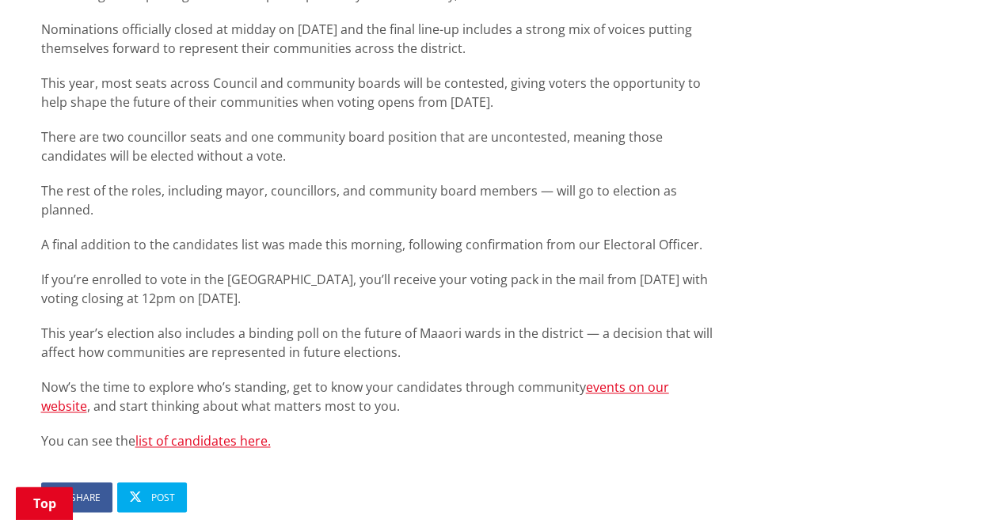
scroll to position [871, 0]
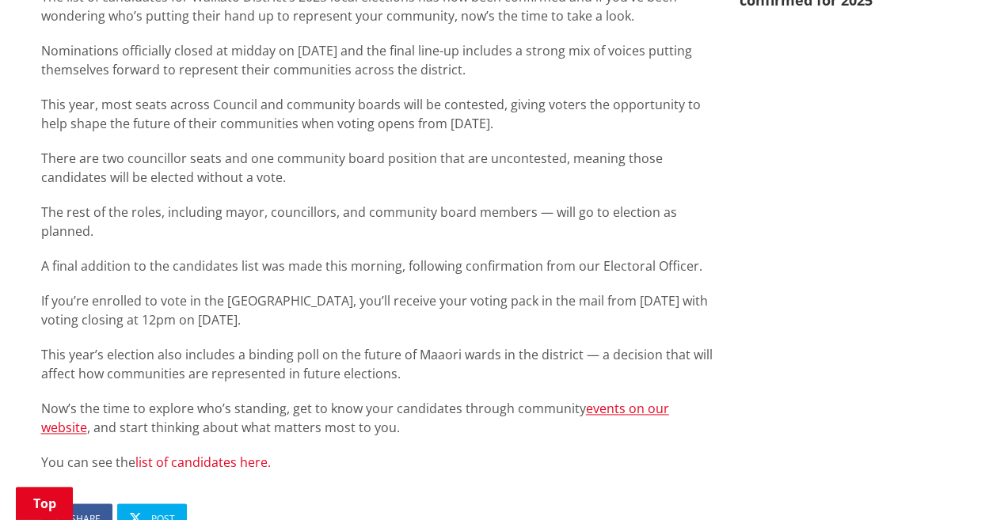
click at [233, 454] on link "list of candidates here." at bounding box center [202, 462] width 135 height 17
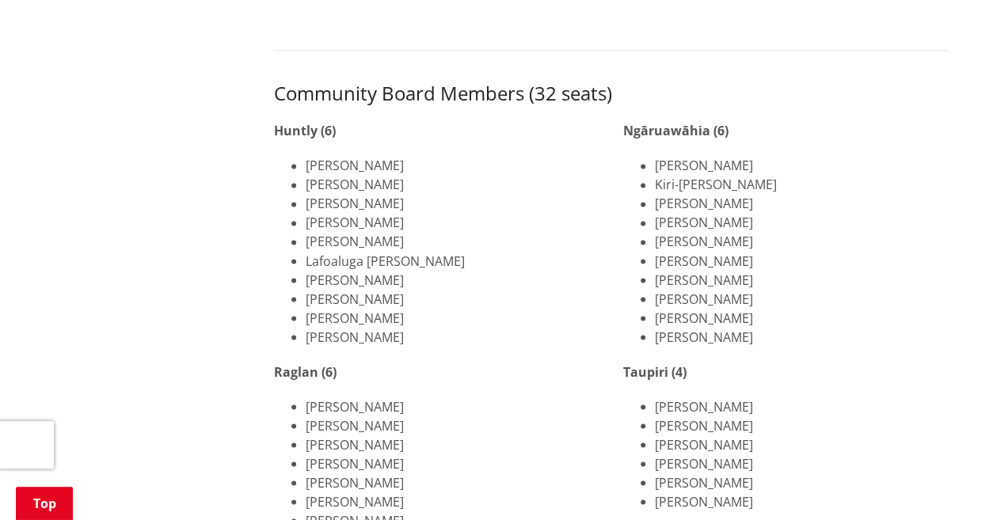
scroll to position [1267, 0]
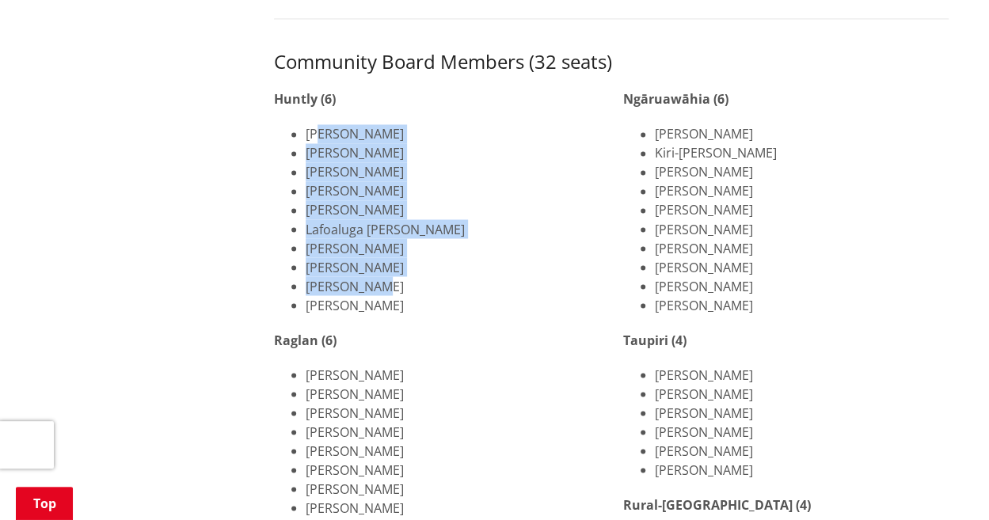
drag, startPoint x: 318, startPoint y: 112, endPoint x: 370, endPoint y: 275, distance: 171.0
click at [370, 275] on ul "[PERSON_NAME] [PERSON_NAME] [PERSON_NAME] [PERSON_NAME] [PERSON_NAME] Lafoaluga…" at bounding box center [436, 219] width 325 height 190
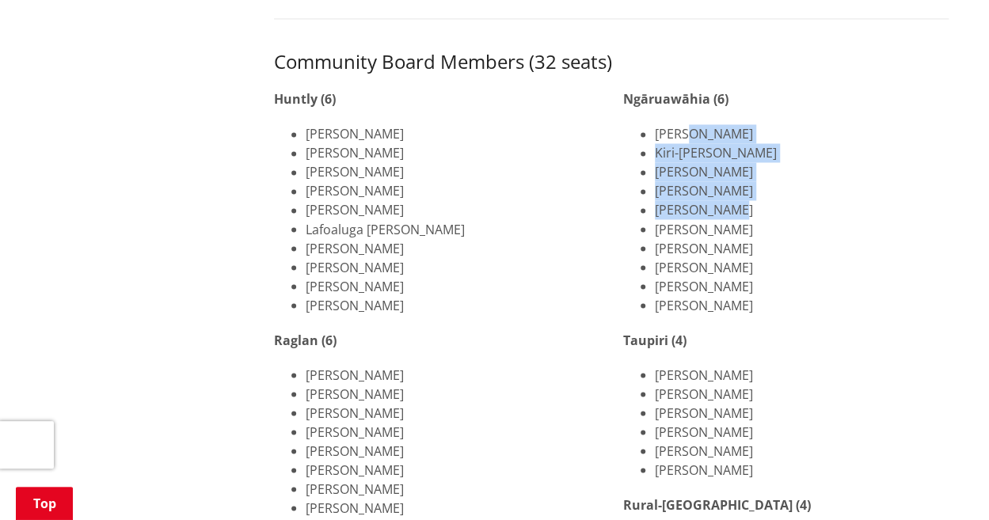
drag, startPoint x: 686, startPoint y: 110, endPoint x: 732, endPoint y: 186, distance: 88.8
click at [732, 186] on ul "[PERSON_NAME] [PERSON_NAME] [PERSON_NAME] [PERSON_NAME] [PERSON_NAME] [PERSON_N…" at bounding box center [785, 219] width 325 height 190
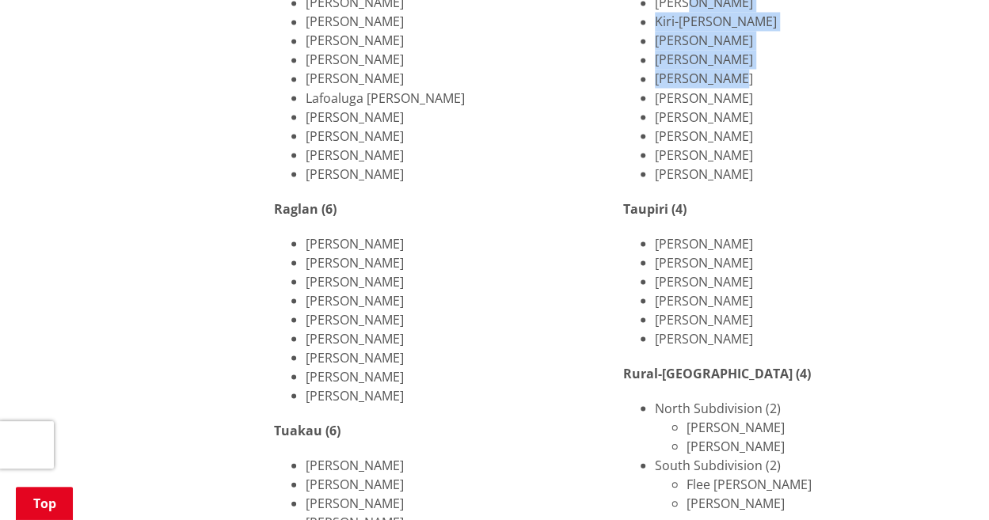
scroll to position [1425, 0]
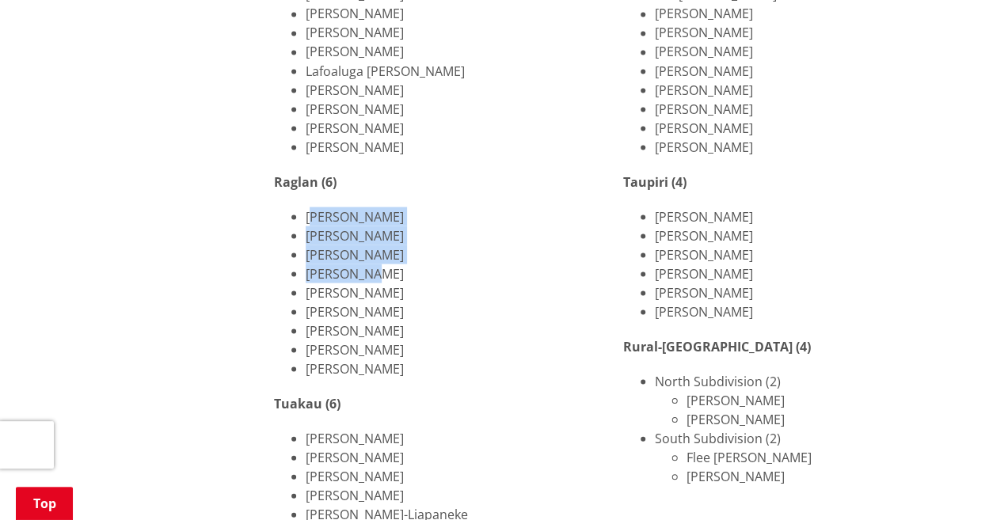
drag, startPoint x: 310, startPoint y: 197, endPoint x: 375, endPoint y: 253, distance: 85.3
click at [375, 253] on ul "[PERSON_NAME] [PERSON_NAME] [PERSON_NAME] [PERSON_NAME] [PERSON_NAME] [PERSON_N…" at bounding box center [436, 292] width 325 height 171
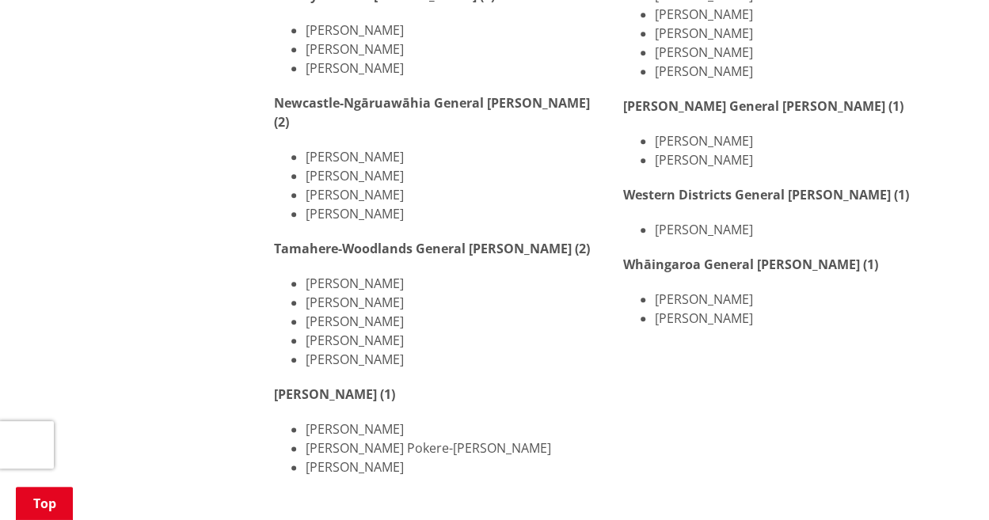
scroll to position [792, 0]
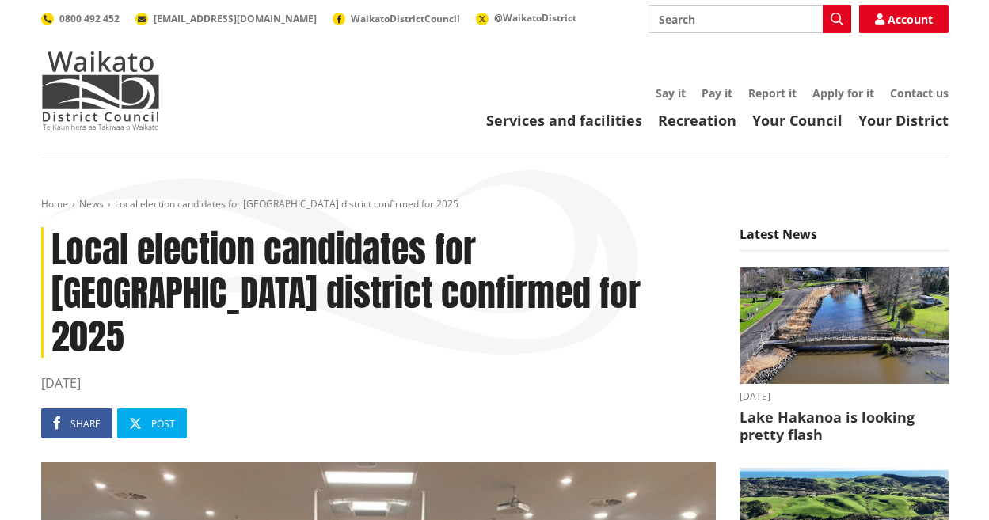
scroll to position [870, 0]
